Goal: Find specific page/section: Find specific page/section

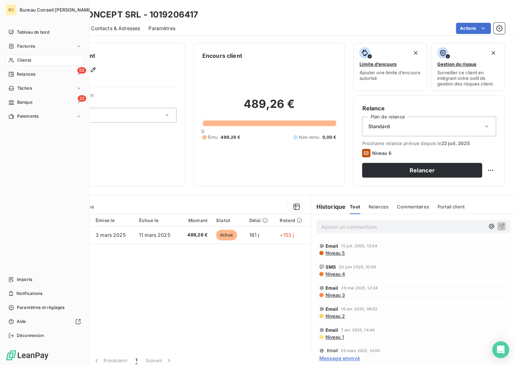
click at [22, 60] on span "Clients" at bounding box center [24, 60] width 14 height 6
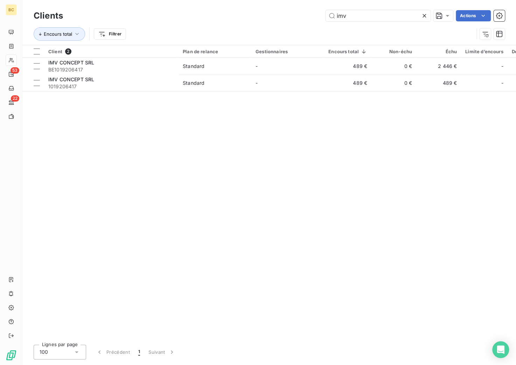
drag, startPoint x: 358, startPoint y: 13, endPoint x: 270, endPoint y: 19, distance: 87.3
click at [266, 19] on div "imv Actions" at bounding box center [287, 15] width 433 height 11
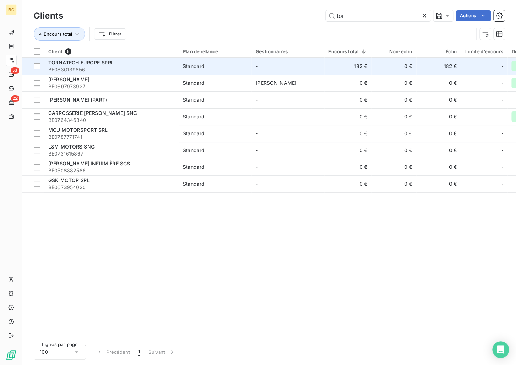
type input "tor"
click at [157, 64] on div "TORNATECH EUROPE SPRL" at bounding box center [111, 62] width 126 height 7
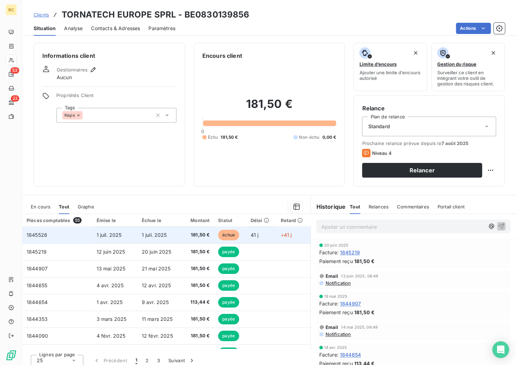
click at [145, 233] on span "1 juil. 2025" at bounding box center [154, 235] width 25 height 6
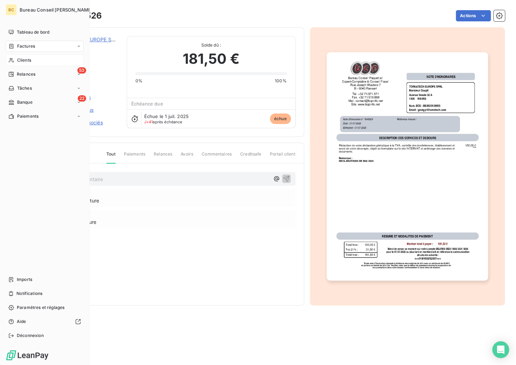
click at [32, 61] on div "Clients" at bounding box center [45, 60] width 78 height 11
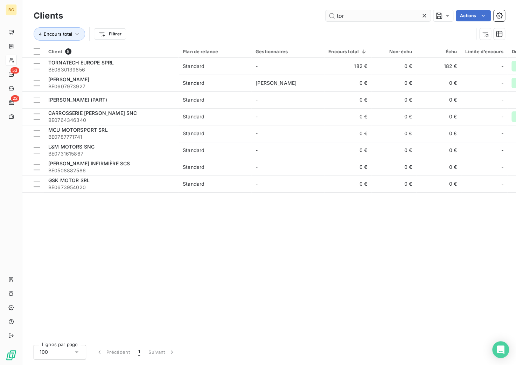
click at [342, 14] on input "tor" at bounding box center [377, 15] width 105 height 11
click at [341, 14] on input "tor" at bounding box center [377, 15] width 105 height 11
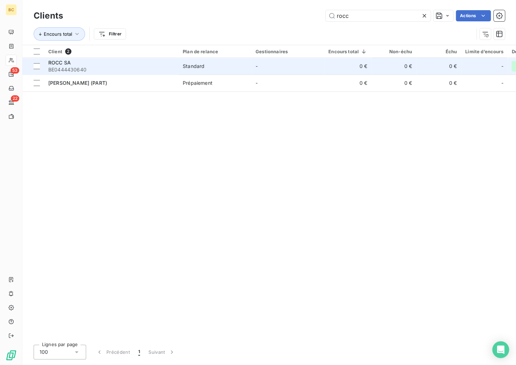
type input "rocc"
click at [85, 66] on span "BE0444430640" at bounding box center [111, 69] width 126 height 7
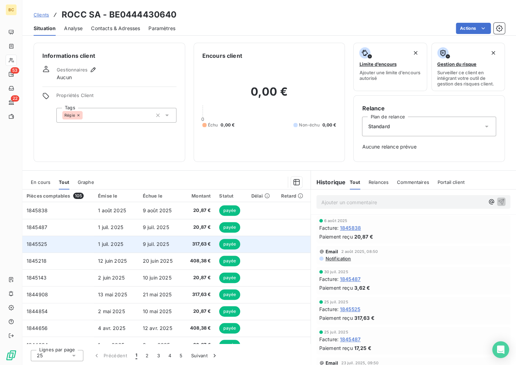
click at [156, 242] on span "9 juil. 2025" at bounding box center [156, 244] width 26 height 6
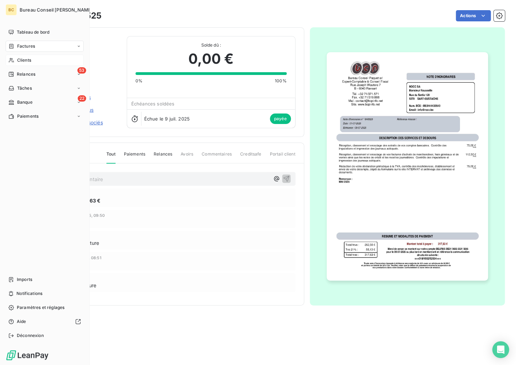
click at [24, 63] on div "Clients" at bounding box center [45, 60] width 78 height 11
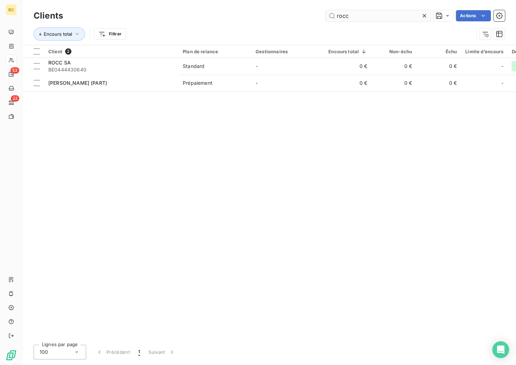
click at [347, 15] on input "rocc" at bounding box center [377, 15] width 105 height 11
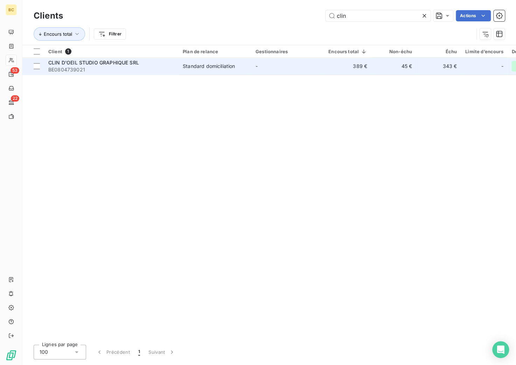
type input "clin"
click at [116, 67] on span "BE0804739021" at bounding box center [111, 69] width 126 height 7
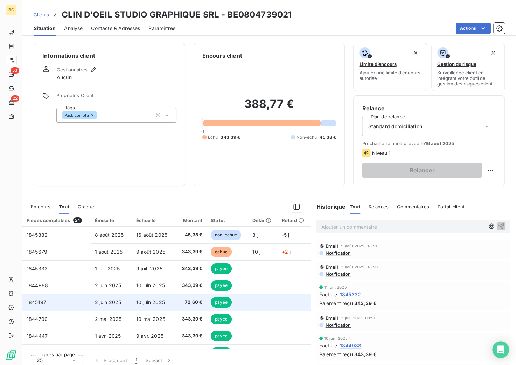
click at [144, 303] on span "10 juin 2025" at bounding box center [150, 302] width 29 height 6
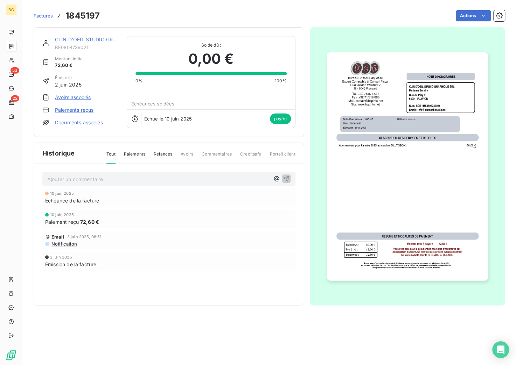
click at [84, 40] on link "CLIN D'OEIL STUDIO GRAPHIQUE SRL" at bounding box center [100, 39] width 91 height 6
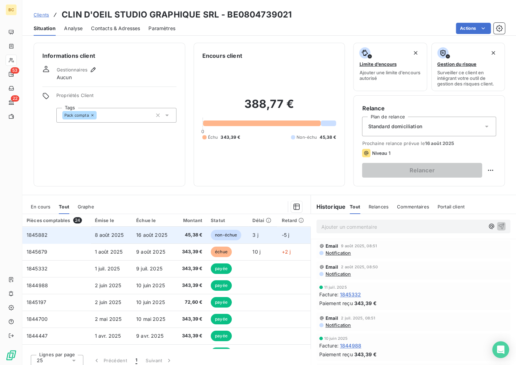
click at [149, 235] on span "16 août 2025" at bounding box center [151, 235] width 31 height 6
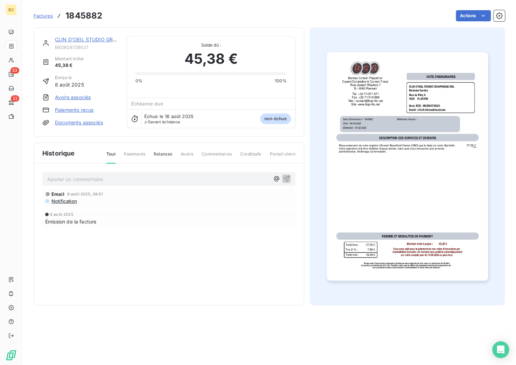
click at [104, 39] on link "CLIN D'OEIL STUDIO GRAPHIQUE SRL" at bounding box center [100, 39] width 91 height 6
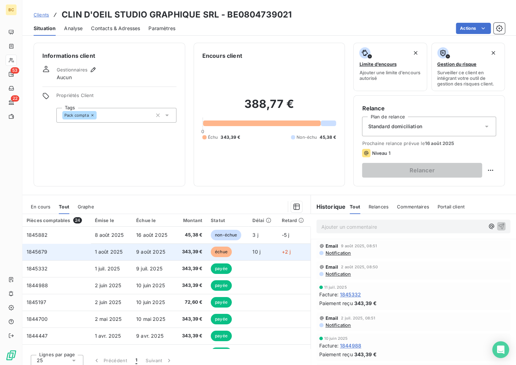
click at [125, 251] on td "1 août 2025" at bounding box center [111, 251] width 41 height 17
